Goal: Task Accomplishment & Management: Manage account settings

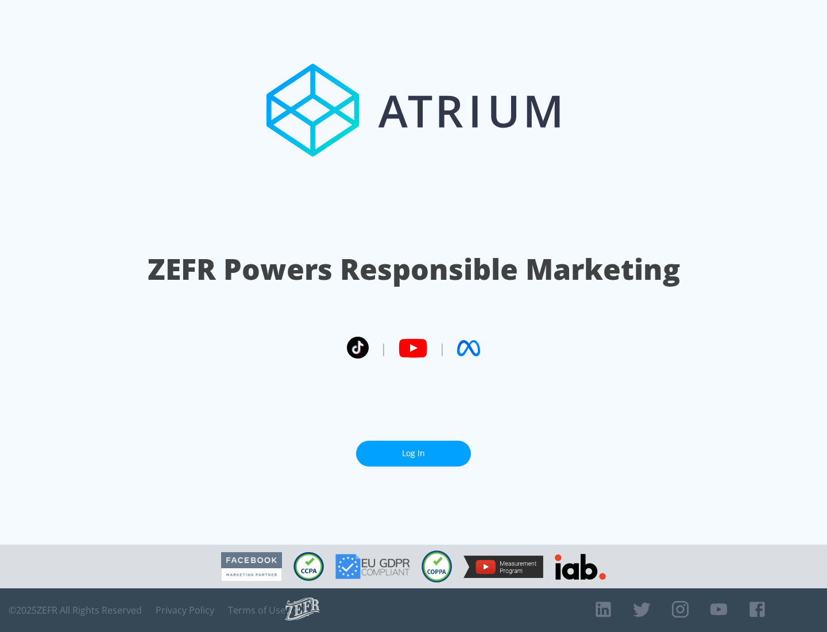
click at [414, 453] on link "Log In" at bounding box center [413, 454] width 115 height 26
